Goal: Information Seeking & Learning: Learn about a topic

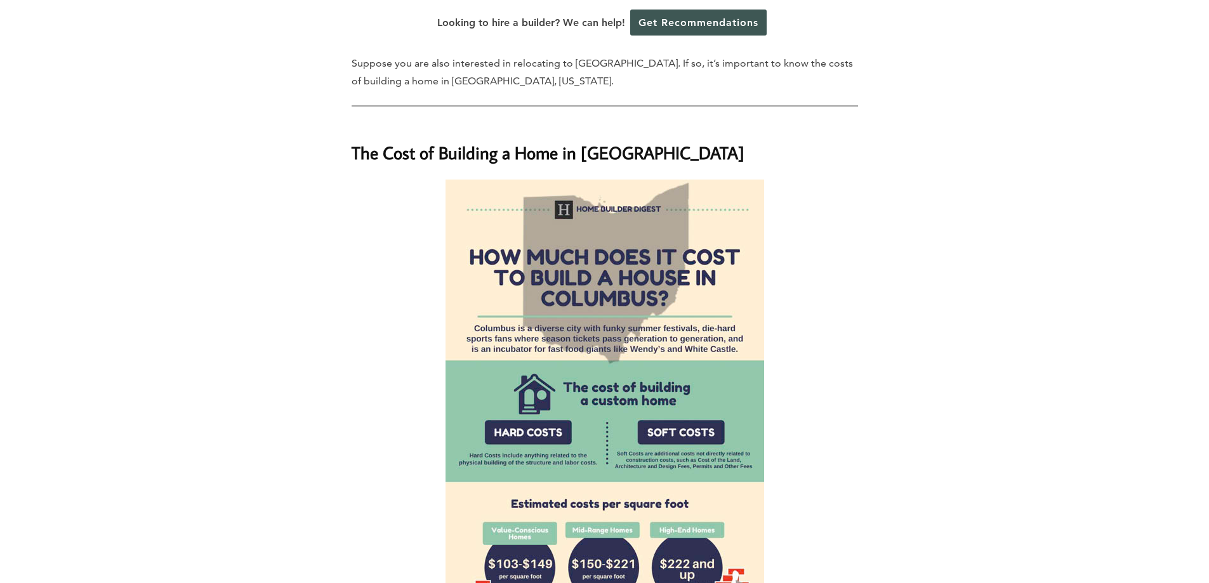
scroll to position [1353, 0]
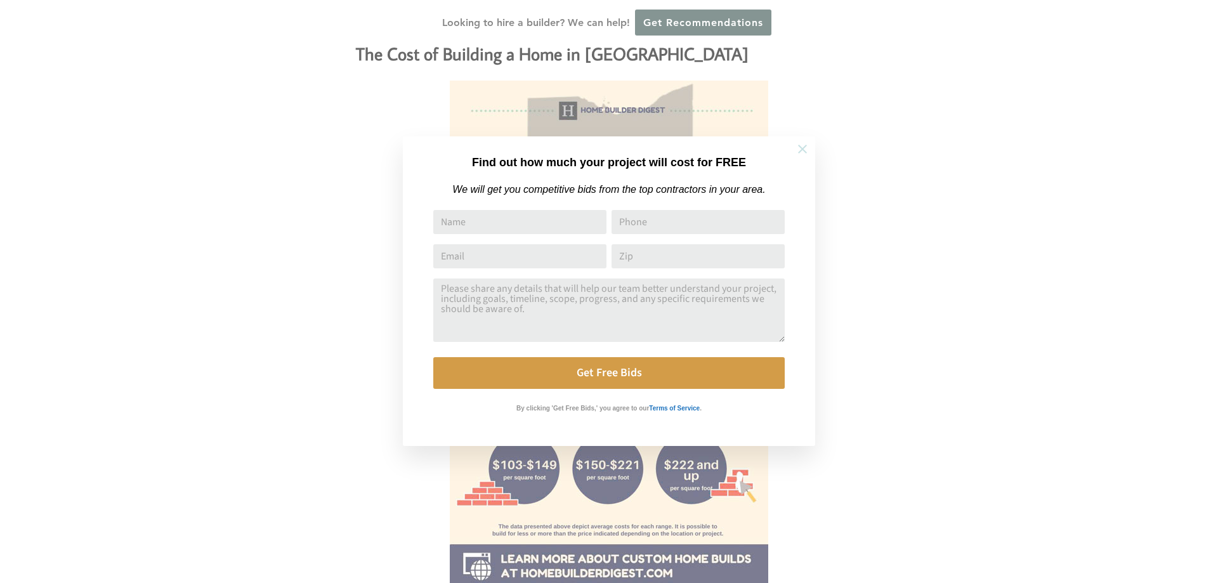
drag, startPoint x: 810, startPoint y: 147, endPoint x: 787, endPoint y: 140, distance: 24.5
click at [810, 147] on button at bounding box center [802, 149] width 44 height 44
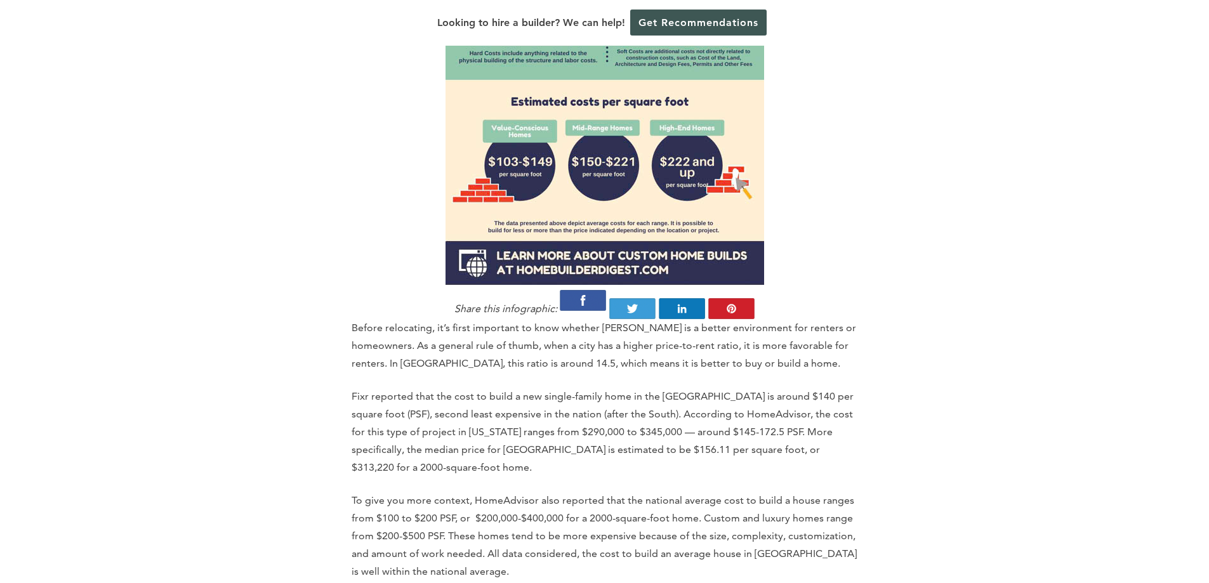
scroll to position [1776, 0]
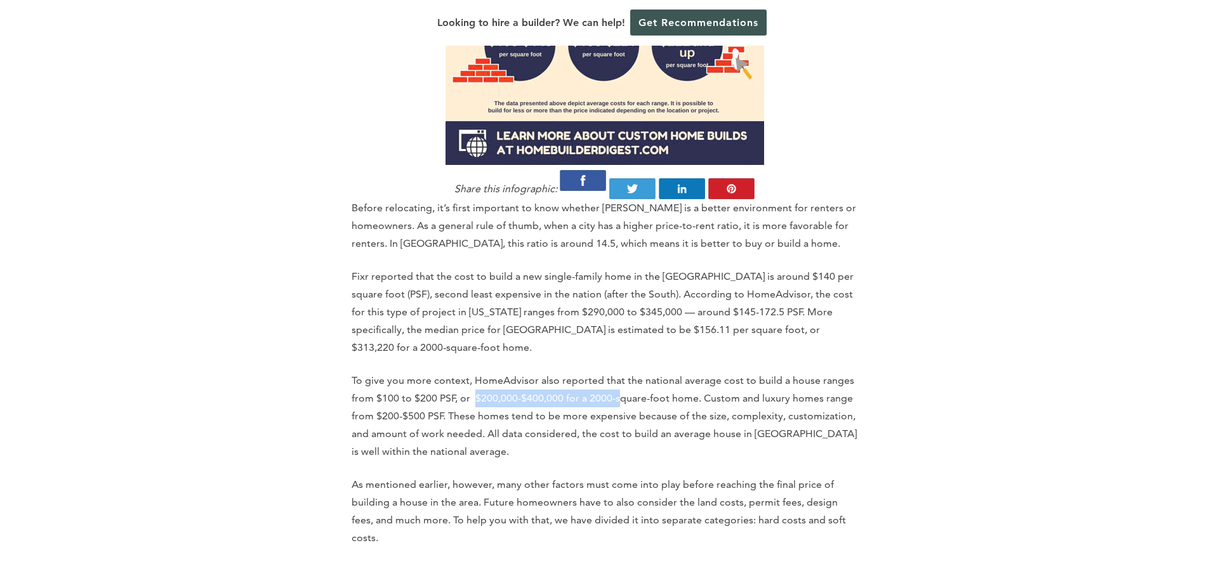
drag, startPoint x: 480, startPoint y: 313, endPoint x: 620, endPoint y: 314, distance: 139.6
click at [620, 372] on p "To give you more context, HomeAdvisor also reported that the national average c…" at bounding box center [604, 416] width 506 height 89
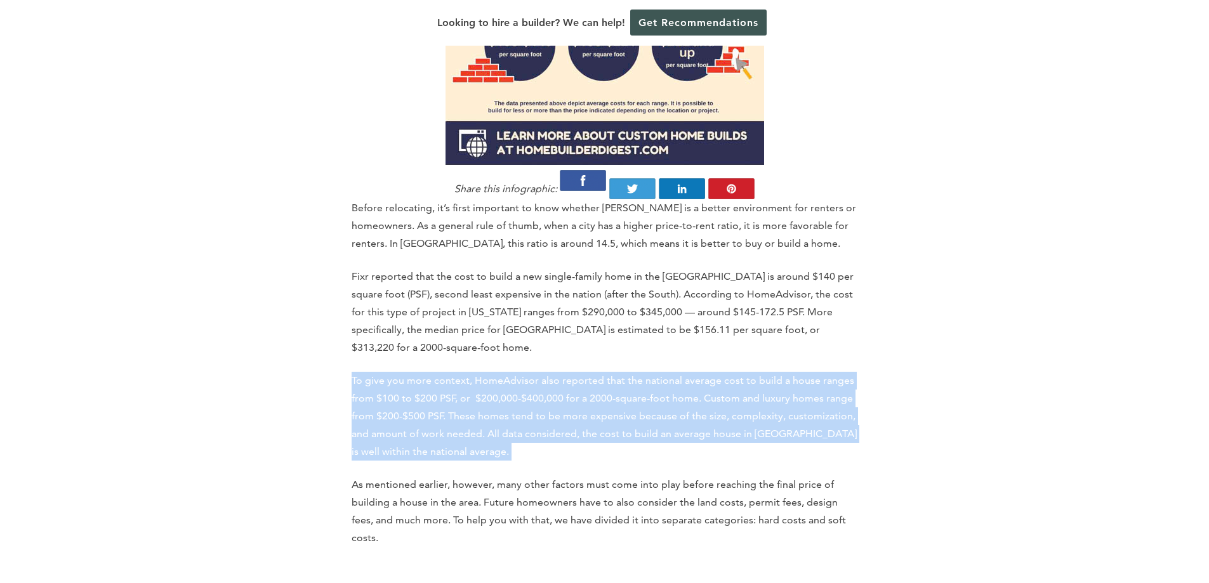
click at [620, 372] on p "To give you more context, HomeAdvisor also reported that the national average c…" at bounding box center [604, 416] width 506 height 89
click at [658, 372] on p "To give you more context, HomeAdvisor also reported that the national average c…" at bounding box center [604, 416] width 506 height 89
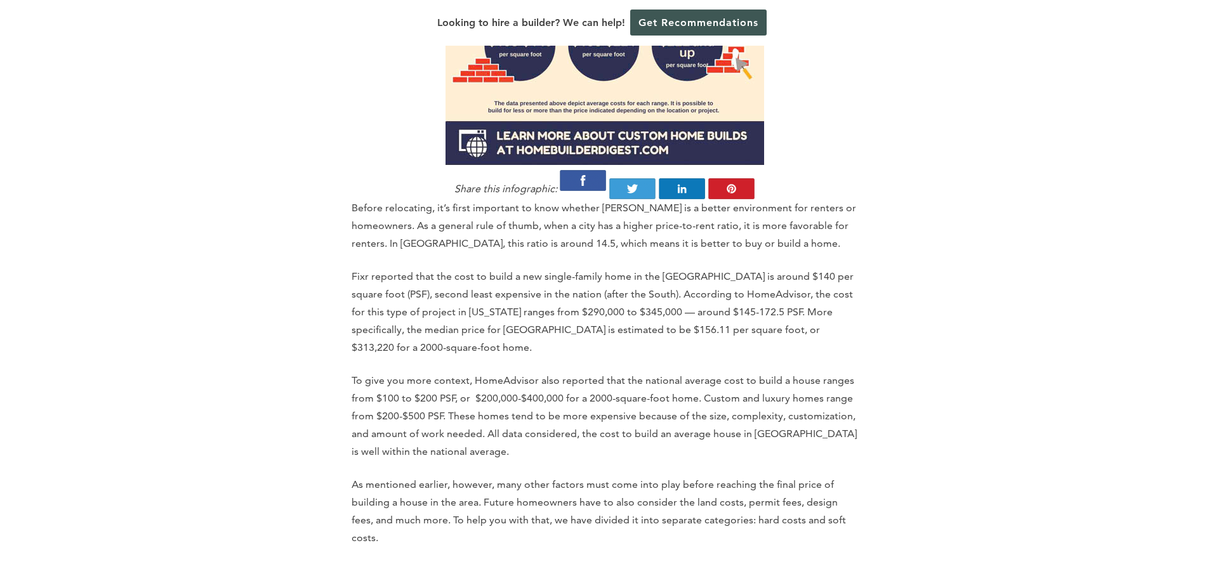
click at [608, 372] on p "To give you more context, HomeAdvisor also reported that the national average c…" at bounding box center [604, 416] width 506 height 89
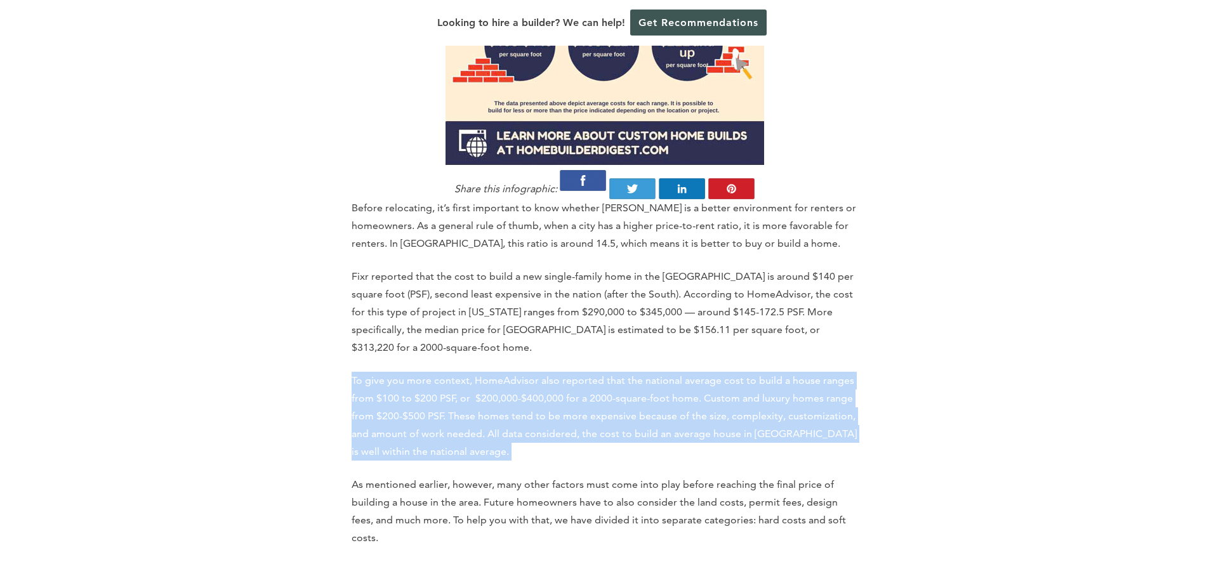
click at [608, 372] on p "To give you more context, HomeAdvisor also reported that the national average c…" at bounding box center [604, 416] width 506 height 89
click at [656, 372] on p "To give you more context, HomeAdvisor also reported that the national average c…" at bounding box center [604, 416] width 506 height 89
